Goal: Transaction & Acquisition: Book appointment/travel/reservation

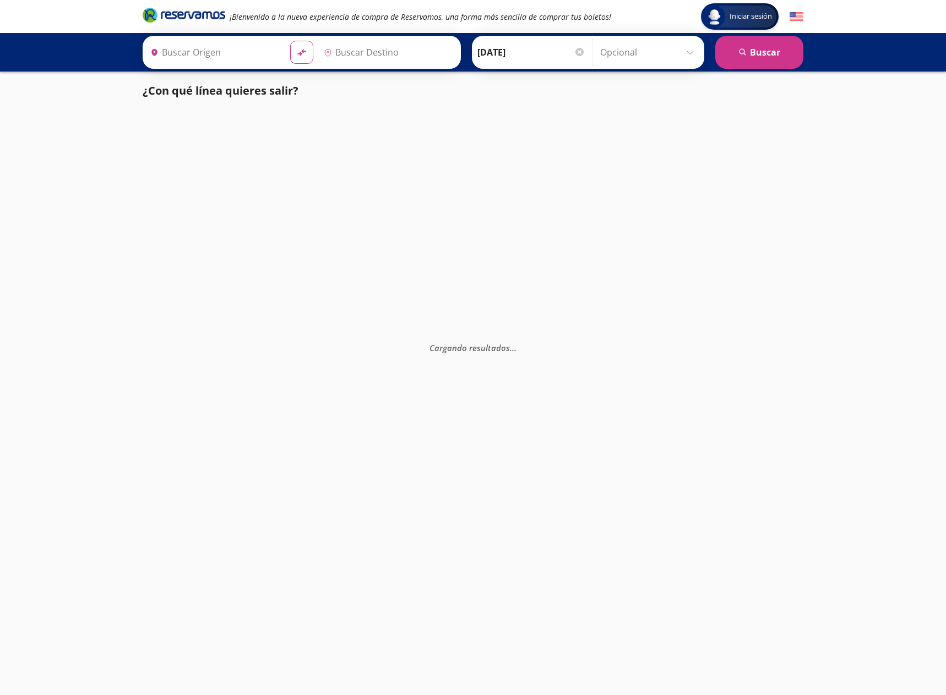
type input "Santiago de Querétaro, [GEOGRAPHIC_DATA]"
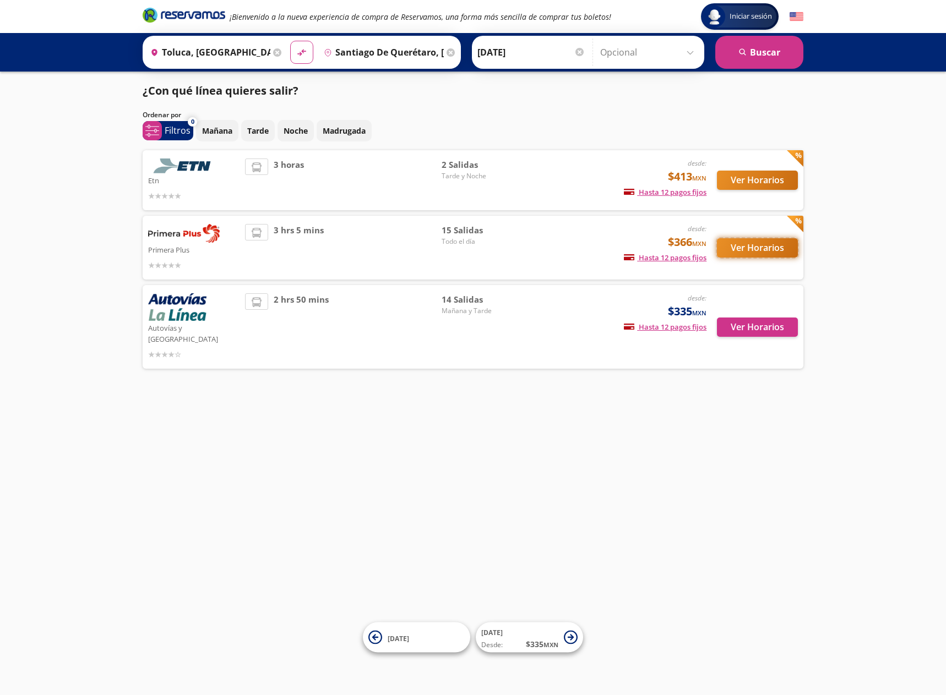
click at [757, 246] on button "Ver Horarios" at bounding box center [757, 247] width 81 height 19
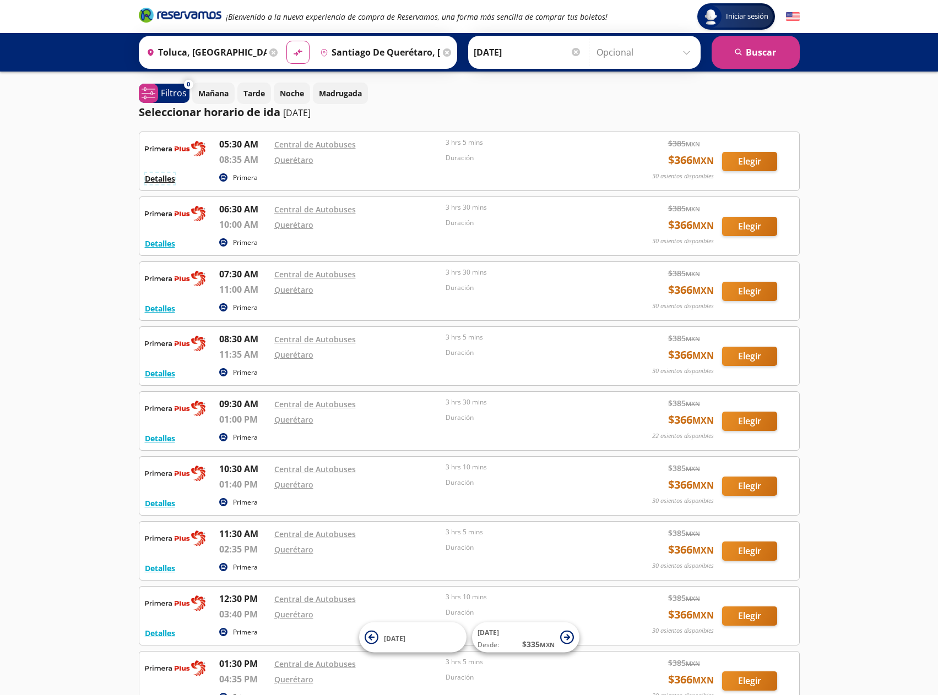
click at [155, 179] on button "Detalles" at bounding box center [160, 179] width 30 height 12
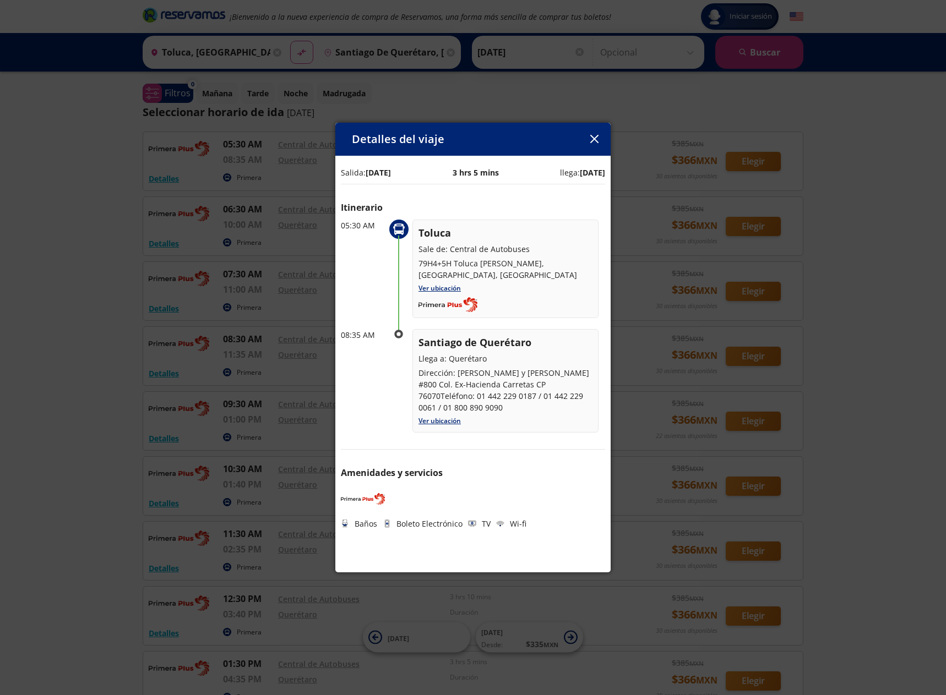
click at [595, 139] on icon "button" at bounding box center [594, 139] width 8 height 8
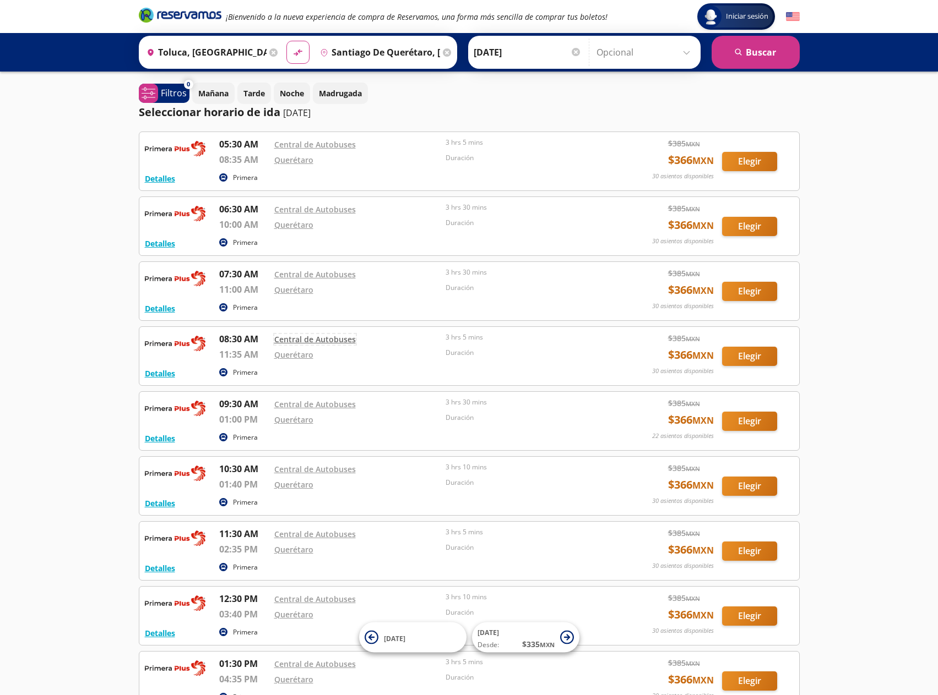
click at [323, 339] on link "Central de Autobuses" at bounding box center [314, 339] width 81 height 10
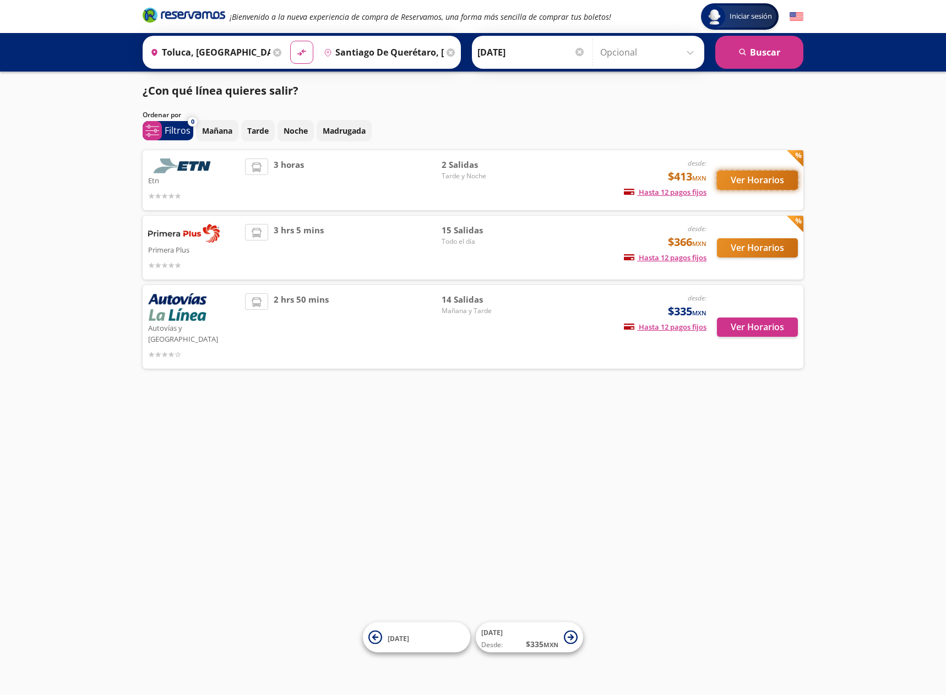
click at [756, 181] on button "Ver Horarios" at bounding box center [757, 180] width 81 height 19
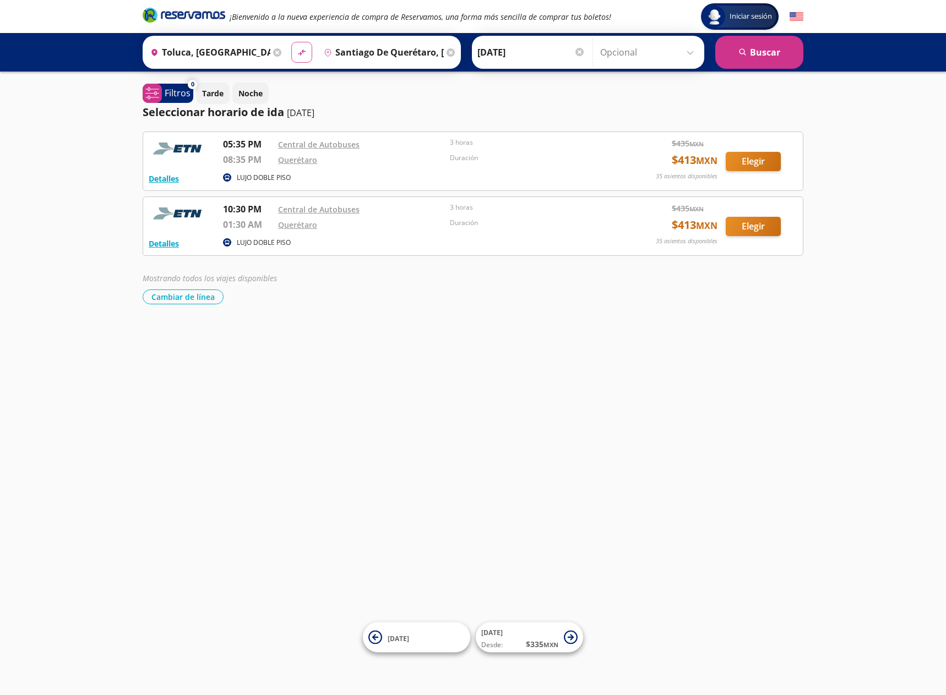
click at [298, 50] on icon "material-symbols:compare-arrows-rounded" at bounding box center [302, 52] width 10 height 10
type input "Santiago de Querétaro, [GEOGRAPHIC_DATA]"
type input "Toluca, [GEOGRAPHIC_DATA]"
click at [751, 49] on button "search [GEOGRAPHIC_DATA]" at bounding box center [759, 52] width 88 height 33
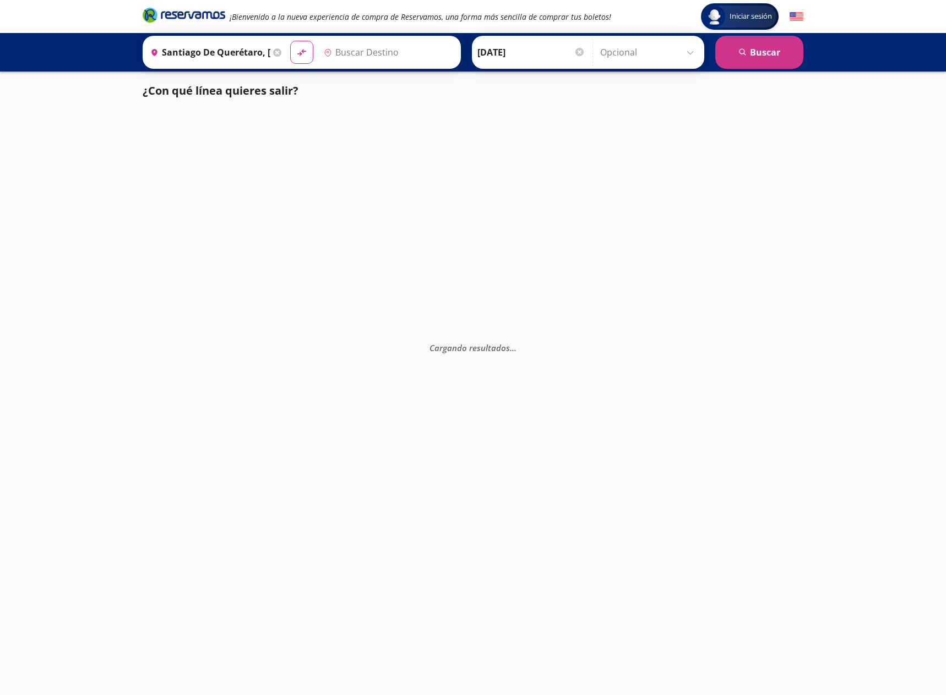
type input "Toluca, [GEOGRAPHIC_DATA]"
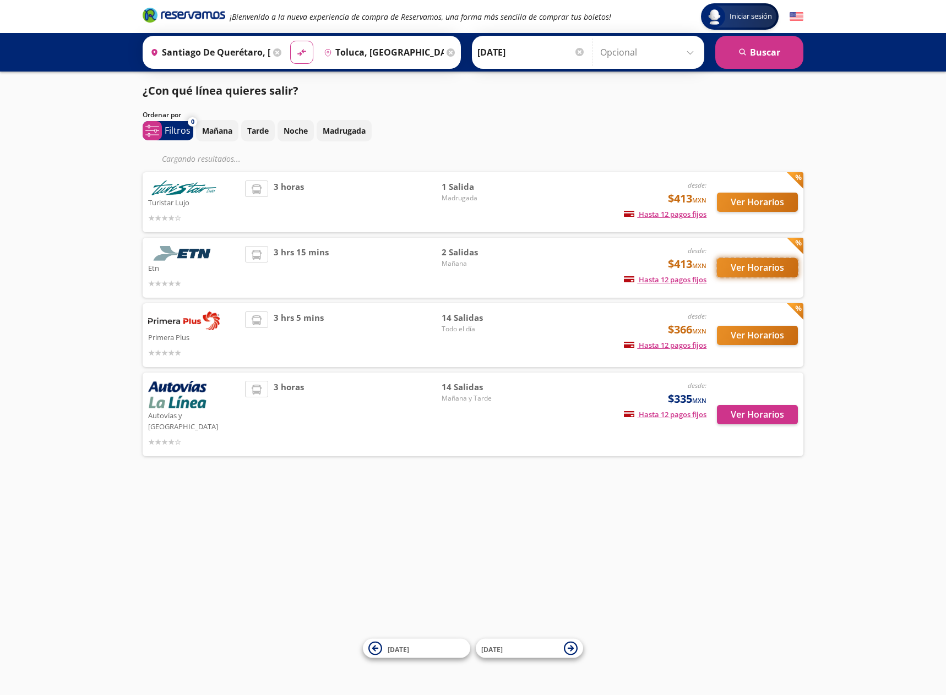
click at [761, 268] on button "Ver Horarios" at bounding box center [757, 267] width 81 height 19
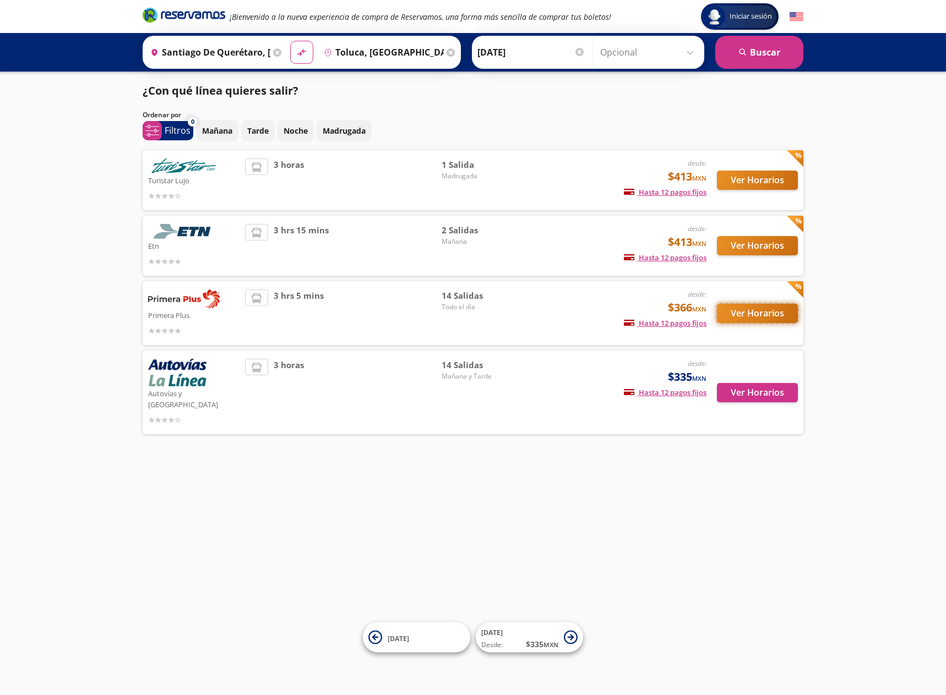
click at [749, 313] on button "Ver Horarios" at bounding box center [757, 313] width 81 height 19
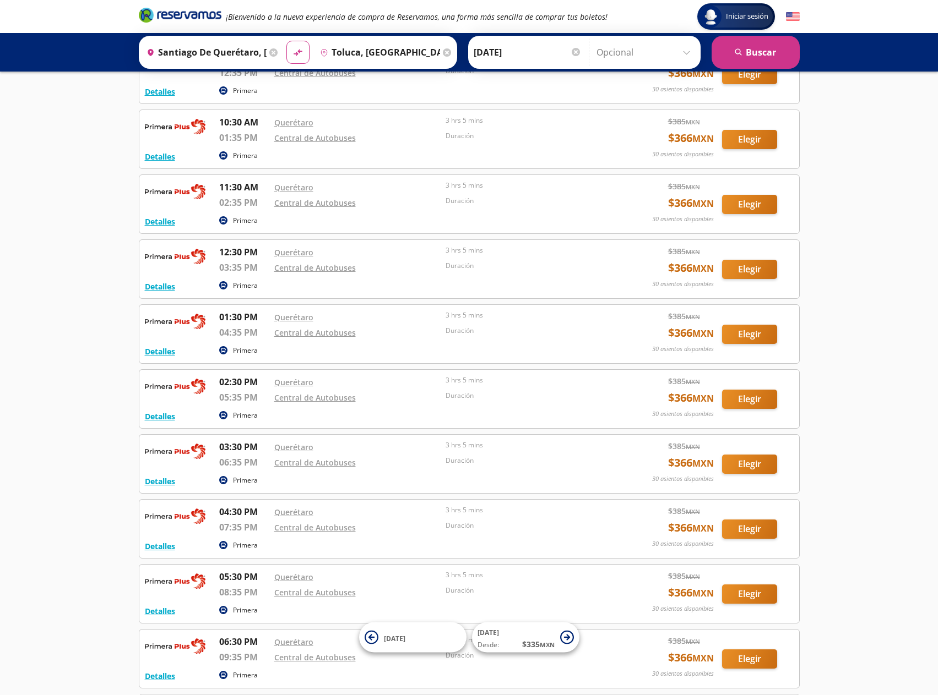
scroll to position [279, 0]
